Goal: Task Accomplishment & Management: Use online tool/utility

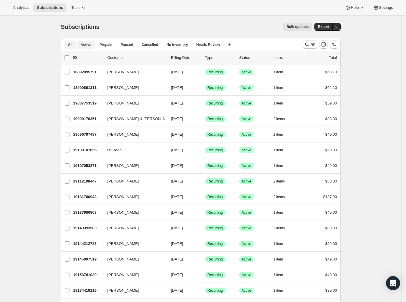
click at [94, 46] on button "Active" at bounding box center [86, 45] width 18 height 8
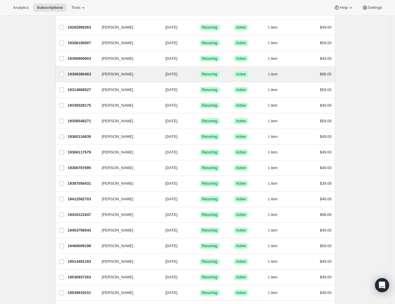
scroll to position [360, 0]
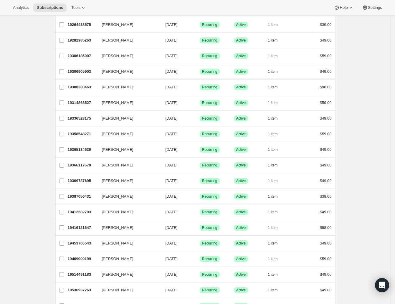
click at [22, 12] on div "Analytics Subscriptions Tools Help Settings" at bounding box center [197, 8] width 395 height 16
click at [20, 6] on span "Analytics" at bounding box center [21, 7] width 16 height 5
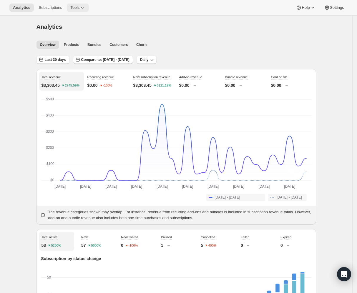
click at [80, 9] on icon at bounding box center [83, 8] width 6 height 6
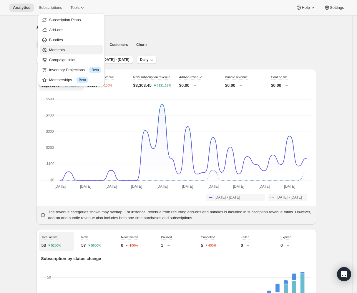
click at [62, 50] on span "Moments" at bounding box center [57, 50] width 16 height 4
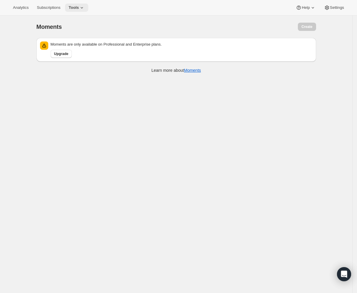
click at [79, 6] on icon at bounding box center [82, 8] width 6 height 6
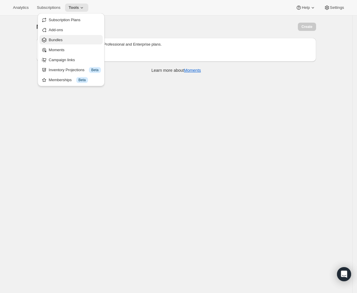
click at [67, 37] on span "Bundles" at bounding box center [75, 40] width 52 height 6
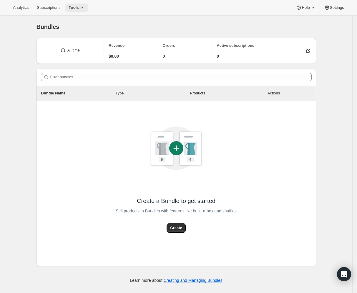
click at [79, 7] on icon at bounding box center [82, 8] width 6 height 6
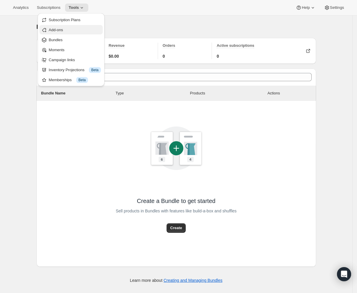
click at [67, 26] on button "Add-ons" at bounding box center [70, 29] width 63 height 9
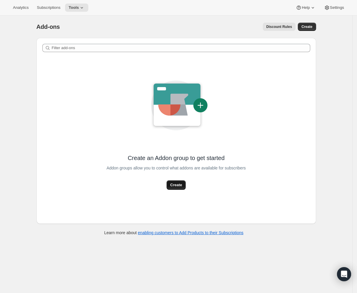
click at [176, 186] on span "Create" at bounding box center [176, 185] width 12 height 6
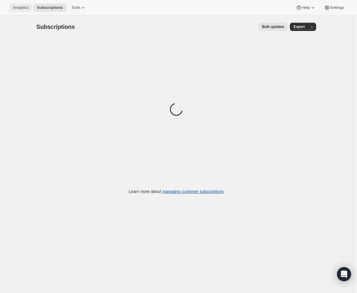
click at [18, 6] on span "Analytics" at bounding box center [21, 7] width 16 height 5
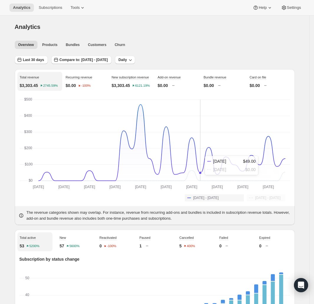
scroll to position [126, 0]
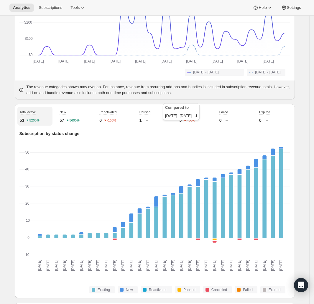
click at [185, 123] on div "5 400%" at bounding box center [194, 120] width 30 height 6
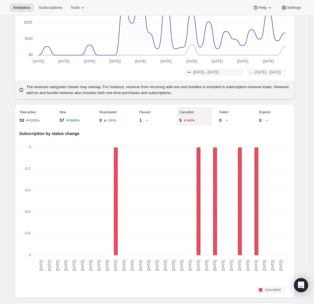
scroll to position [172, 0]
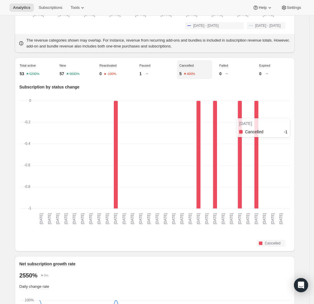
click at [233, 136] on rect "Aug 14 2025: Cancelled 0" at bounding box center [231, 155] width 8 height 108
click at [250, 224] on text "[DATE]" at bounding box center [248, 218] width 4 height 11
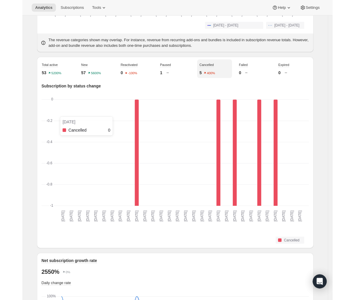
scroll to position [0, 0]
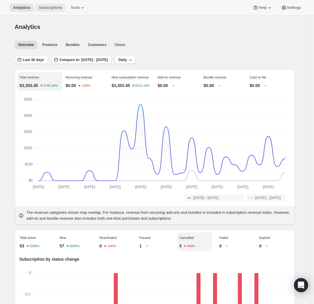
click at [45, 6] on span "Subscriptions" at bounding box center [51, 7] width 24 height 5
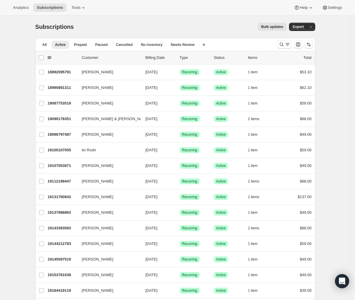
click at [152, 57] on p "Billing Date" at bounding box center [160, 58] width 29 height 6
click at [45, 44] on span "All" at bounding box center [44, 44] width 4 height 5
